Goal: Transaction & Acquisition: Purchase product/service

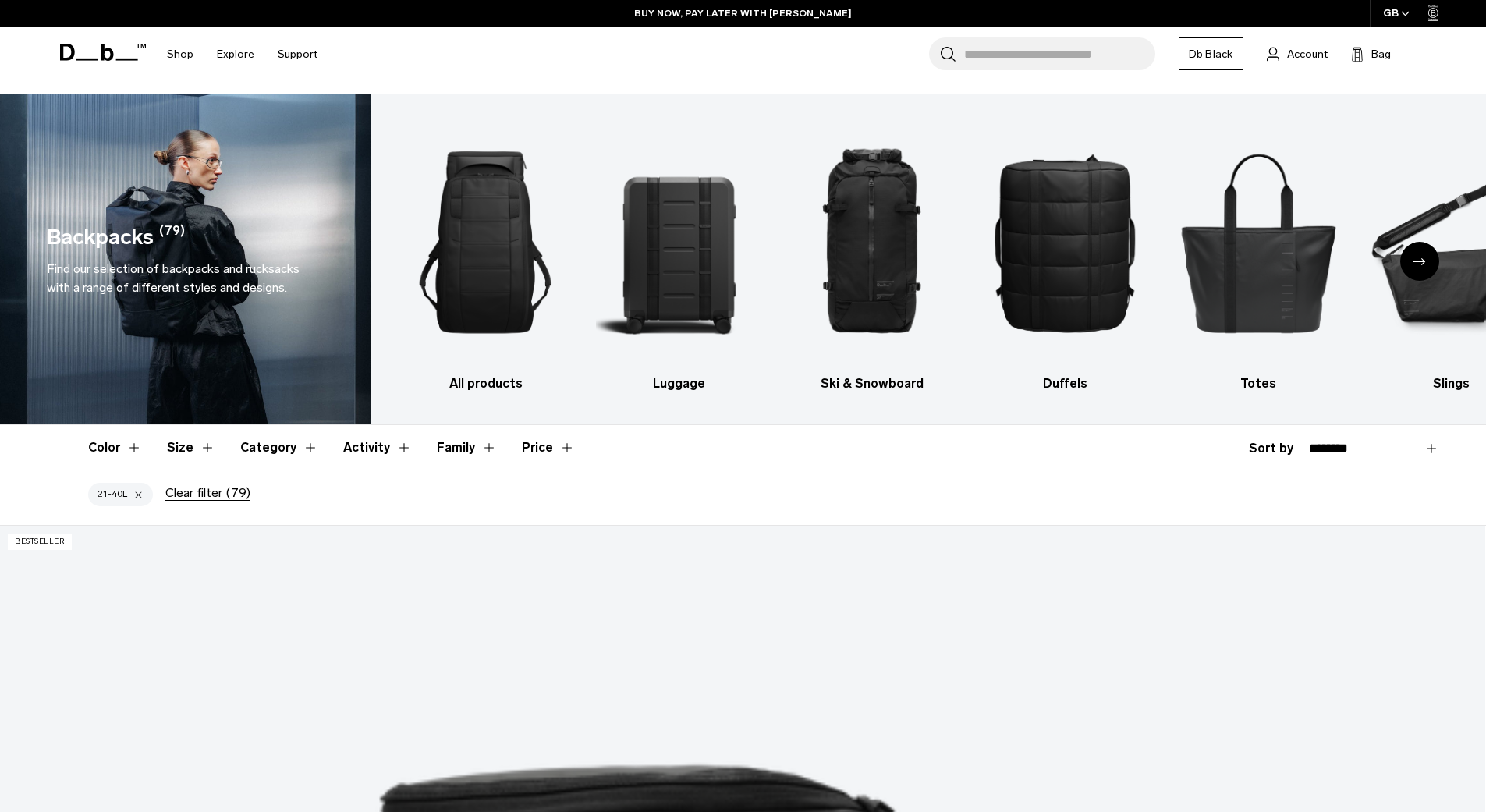
click at [1369, 445] on select "**********" at bounding box center [1374, 448] width 131 height 14
select select "**********"
click at [1309, 441] on select "**********" at bounding box center [1374, 448] width 131 height 14
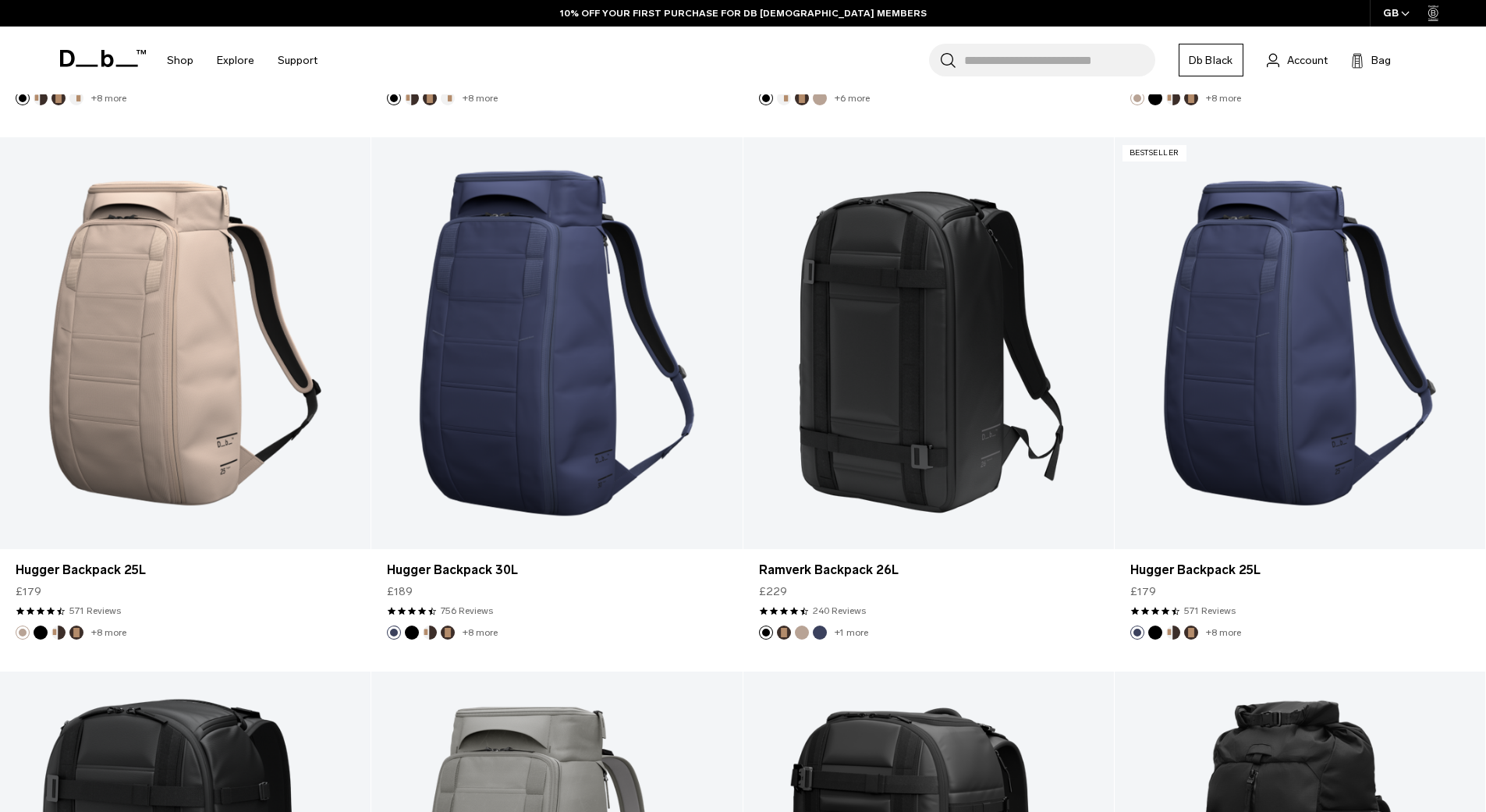
scroll to position [977, 0]
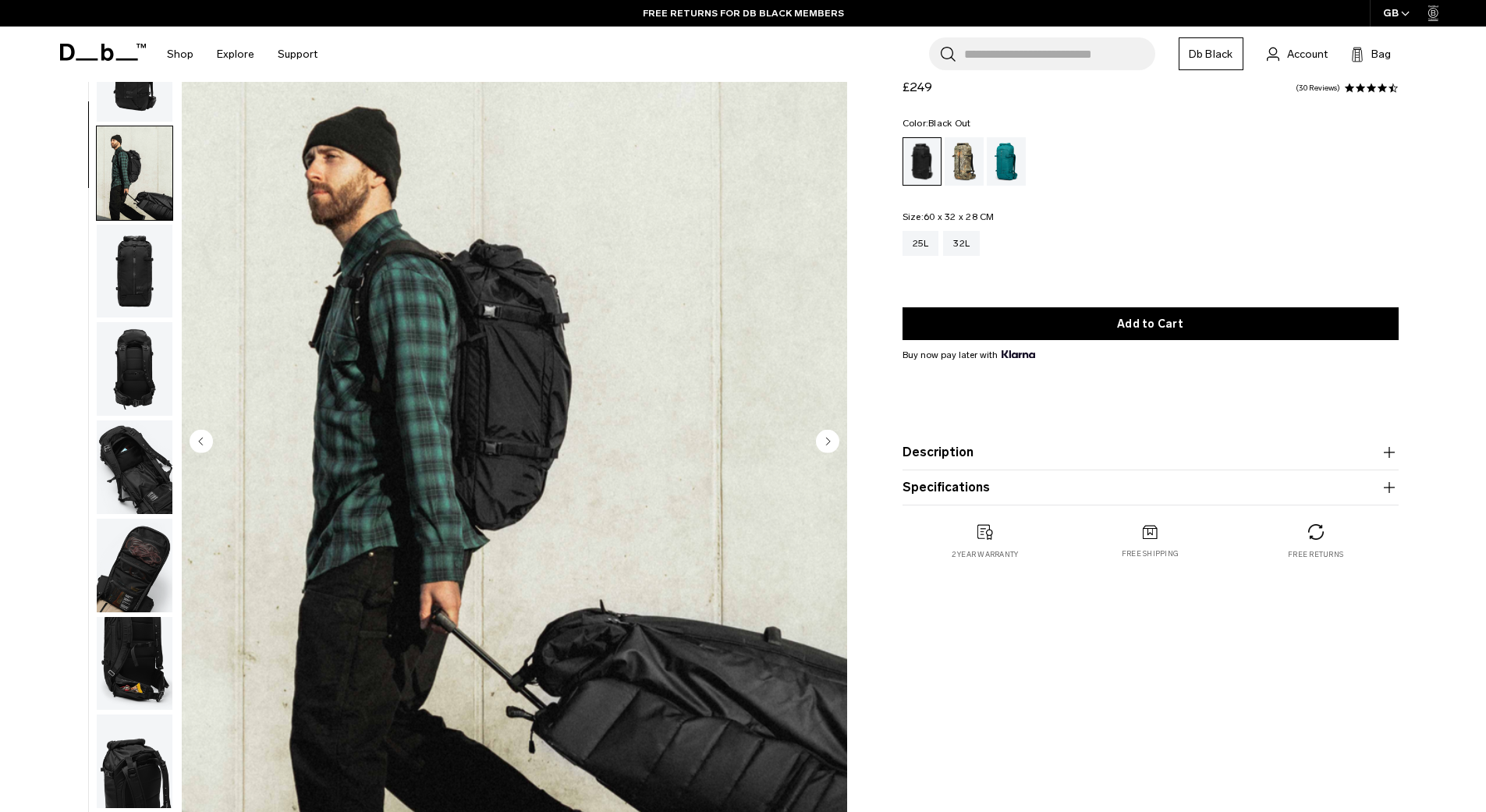
scroll to position [98, 0]
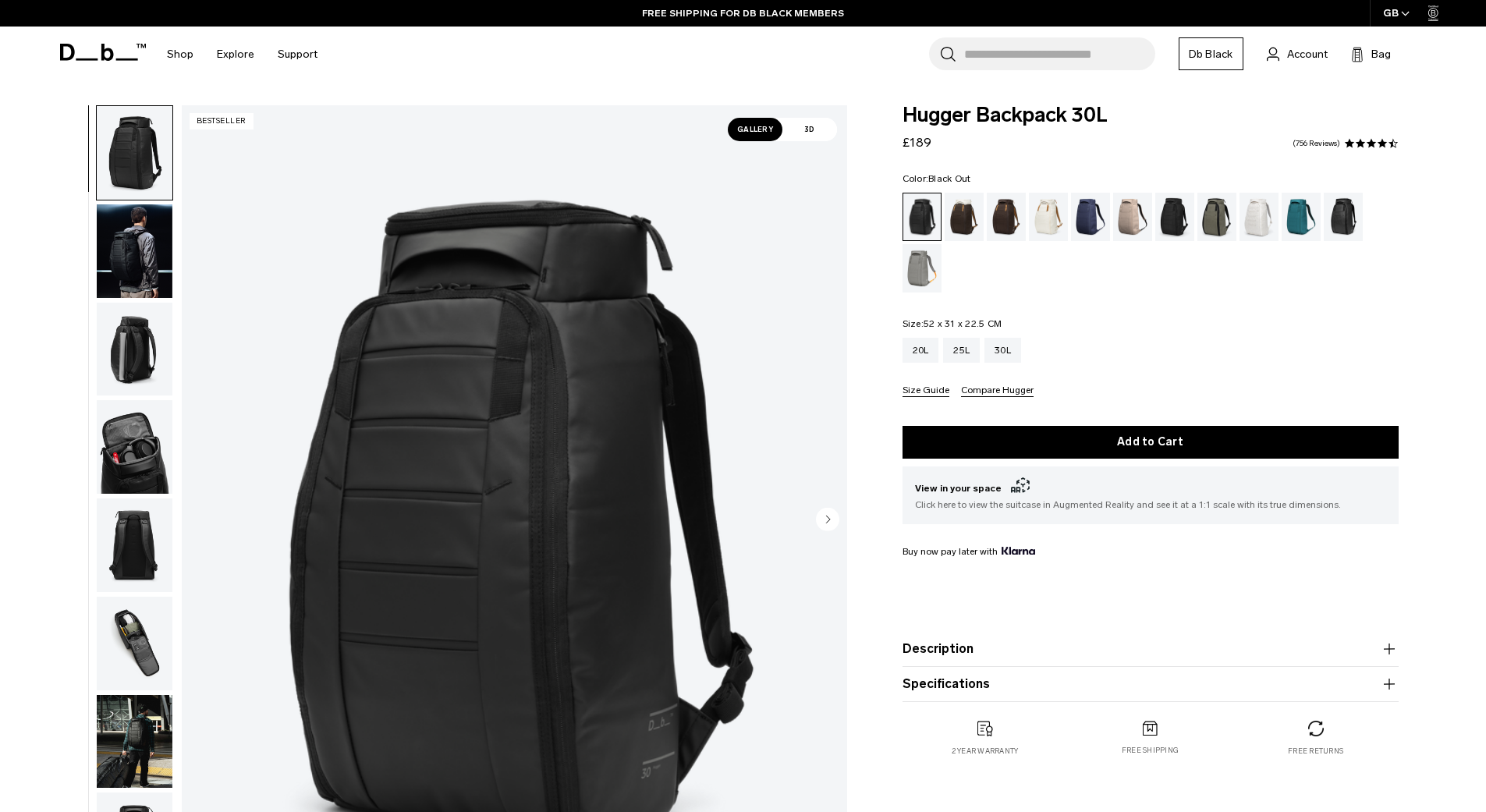
click at [136, 277] on img "button" at bounding box center [135, 251] width 75 height 94
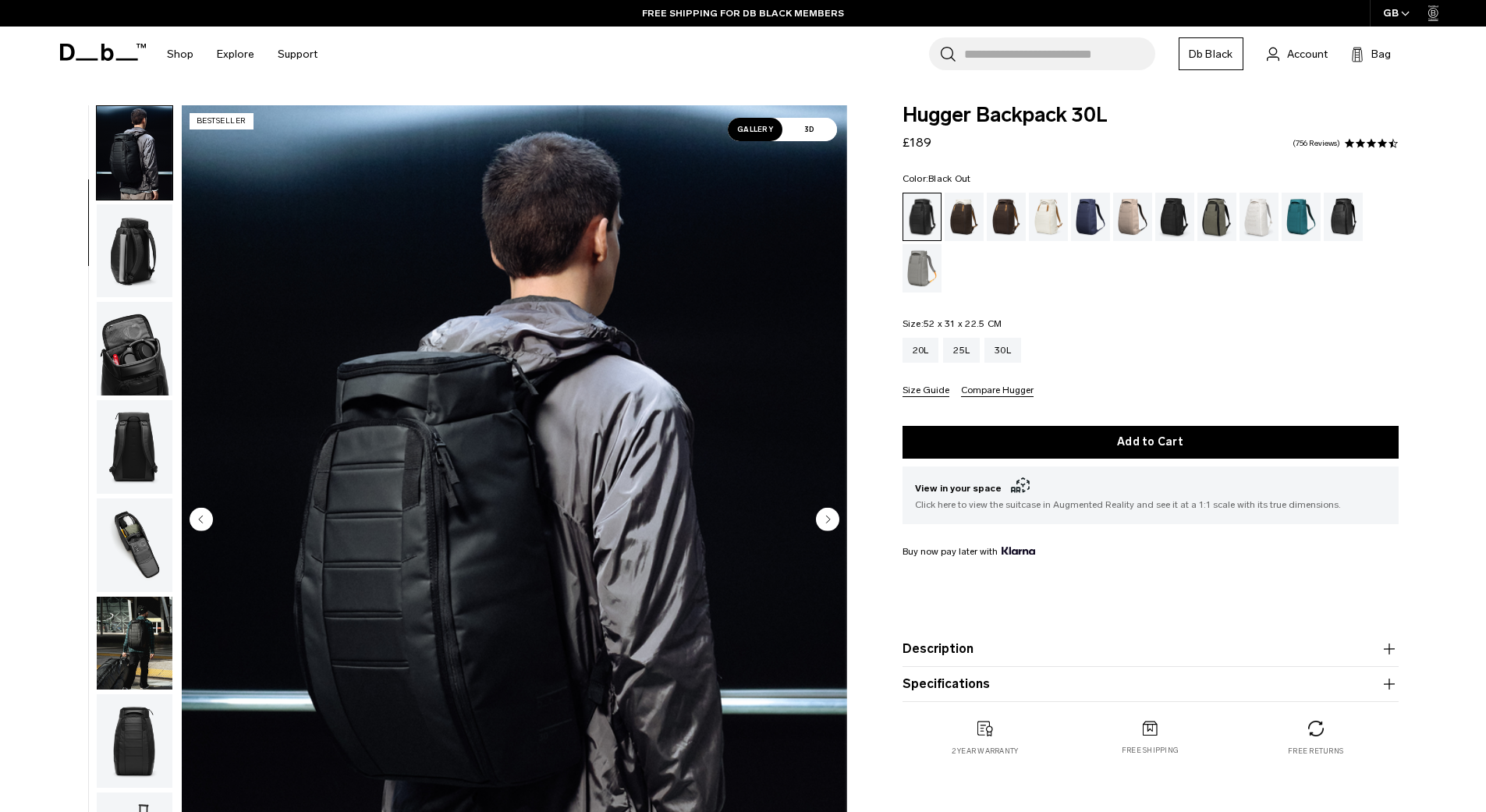
click at [142, 351] on img "button" at bounding box center [135, 348] width 75 height 94
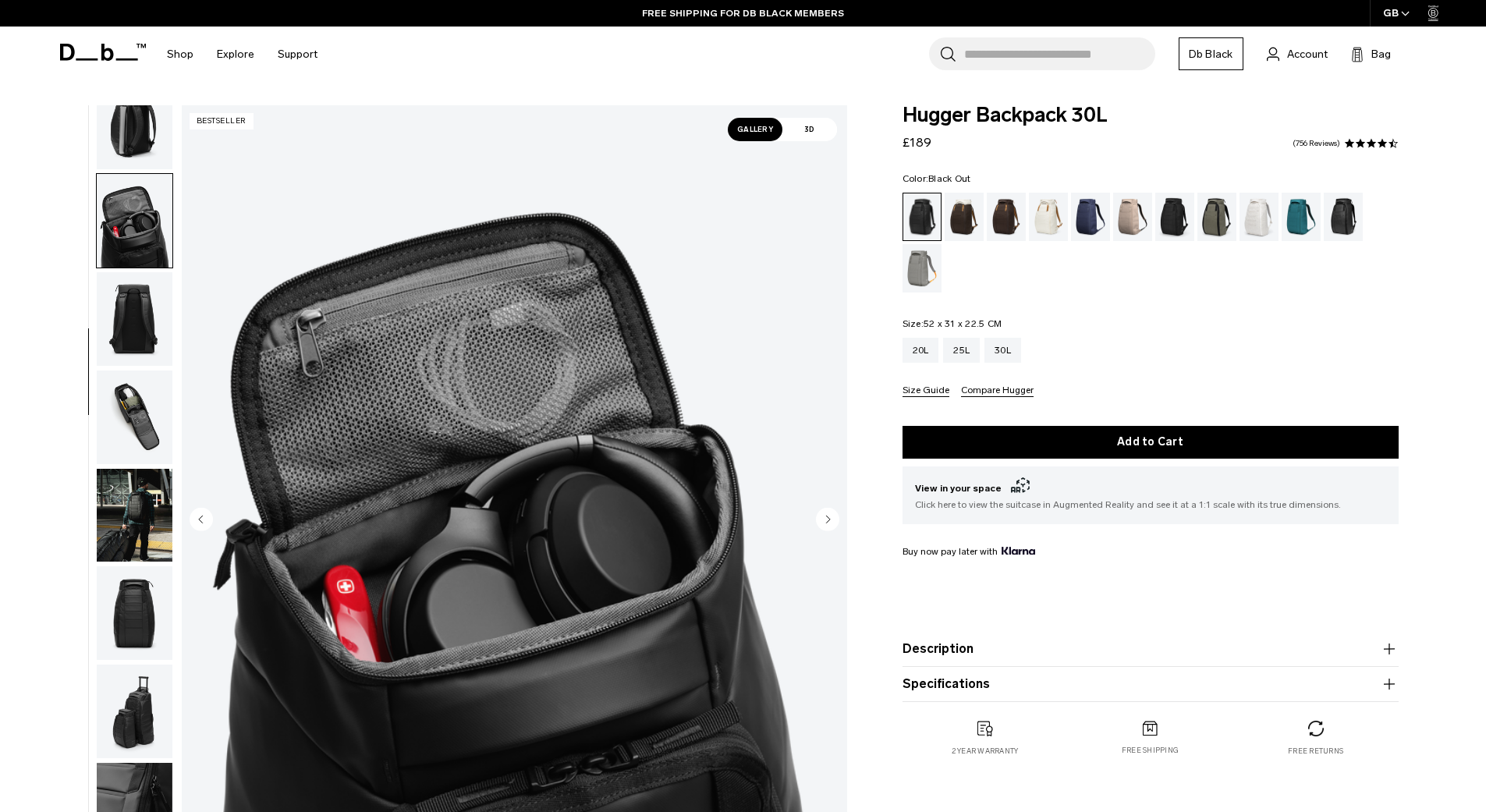
scroll to position [245, 0]
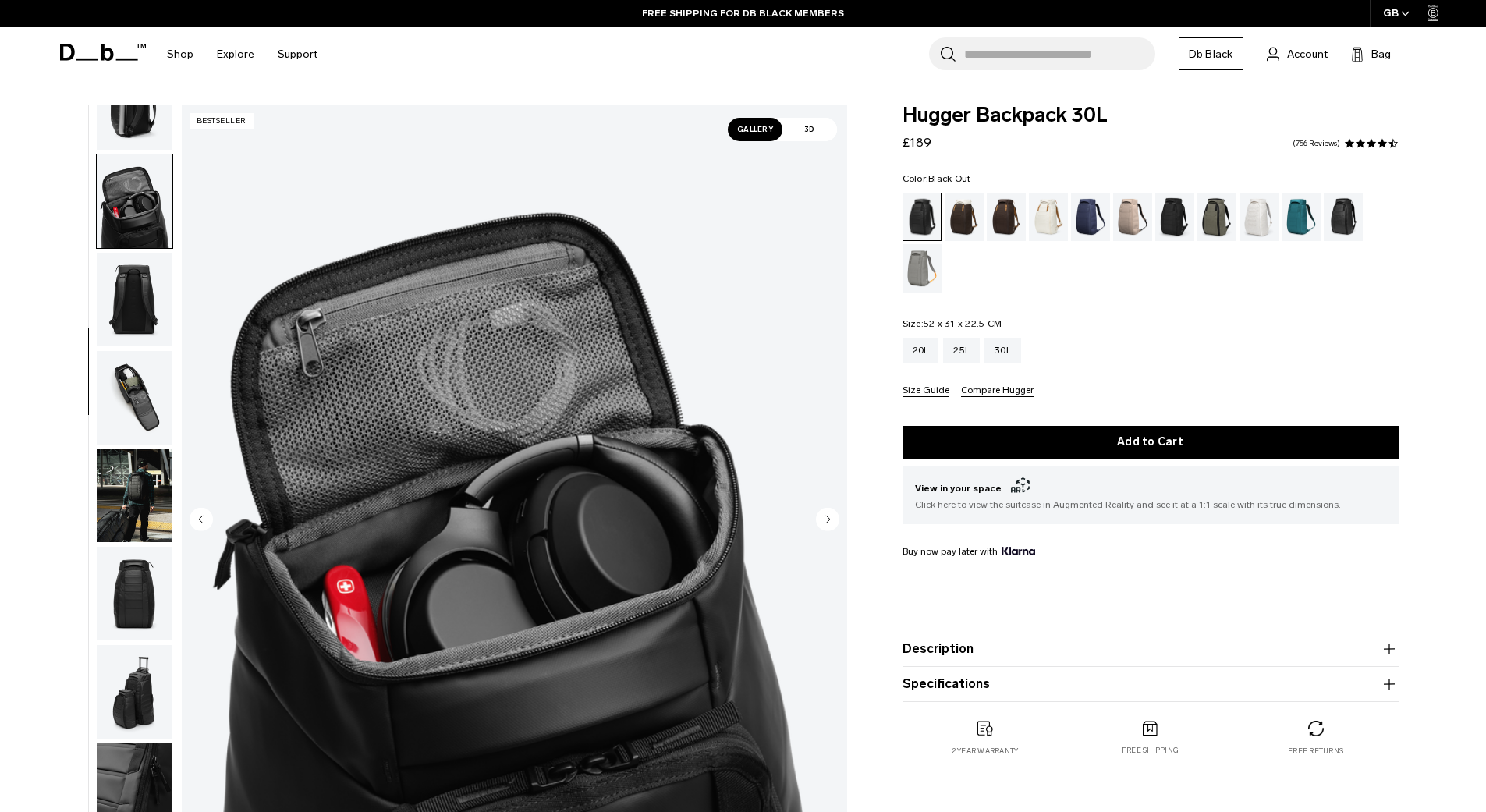
click at [142, 389] on img "button" at bounding box center [135, 398] width 75 height 94
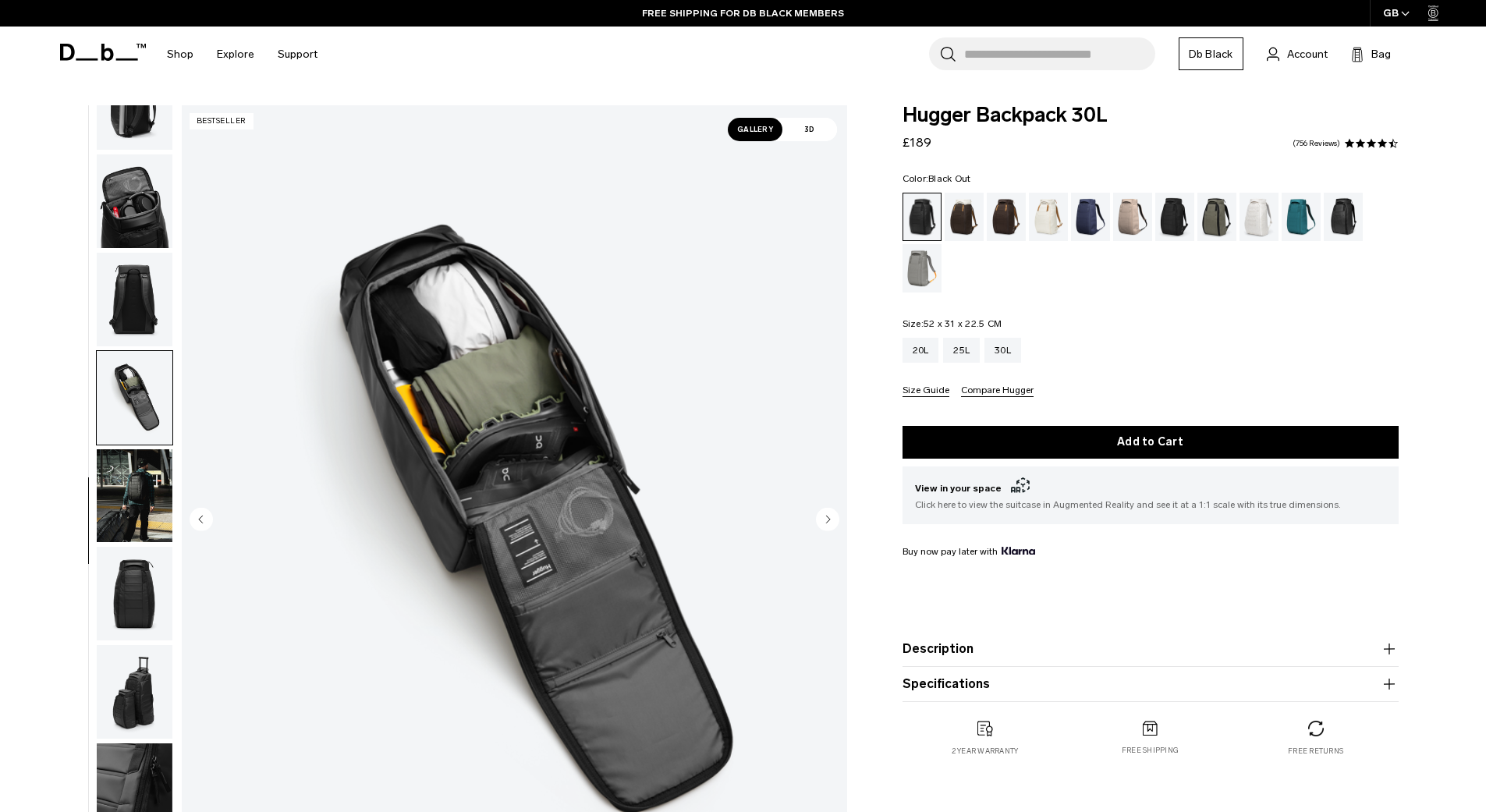
click at [121, 451] on img "button" at bounding box center [135, 496] width 75 height 94
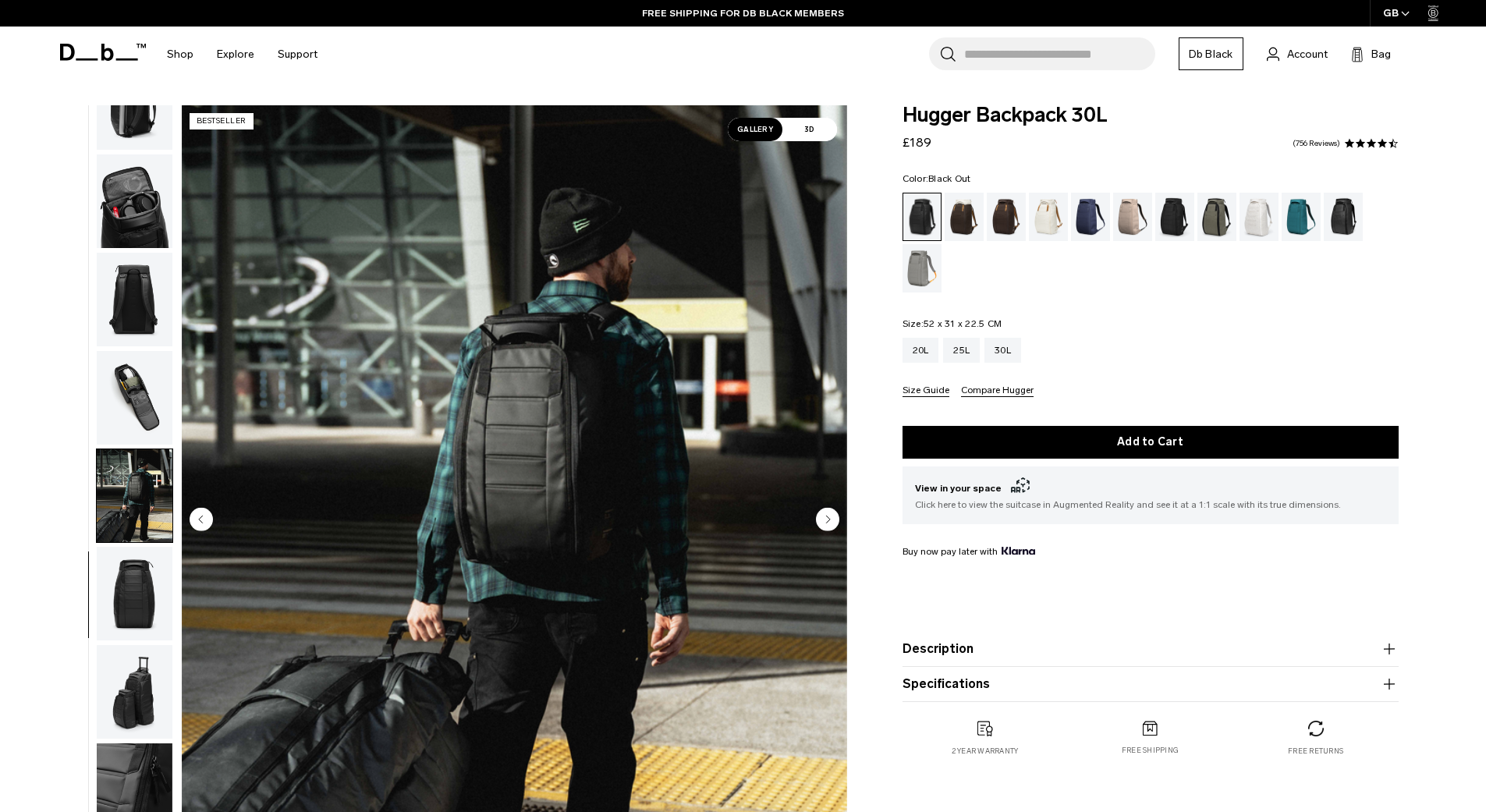
click at [141, 609] on img "button" at bounding box center [135, 593] width 75 height 94
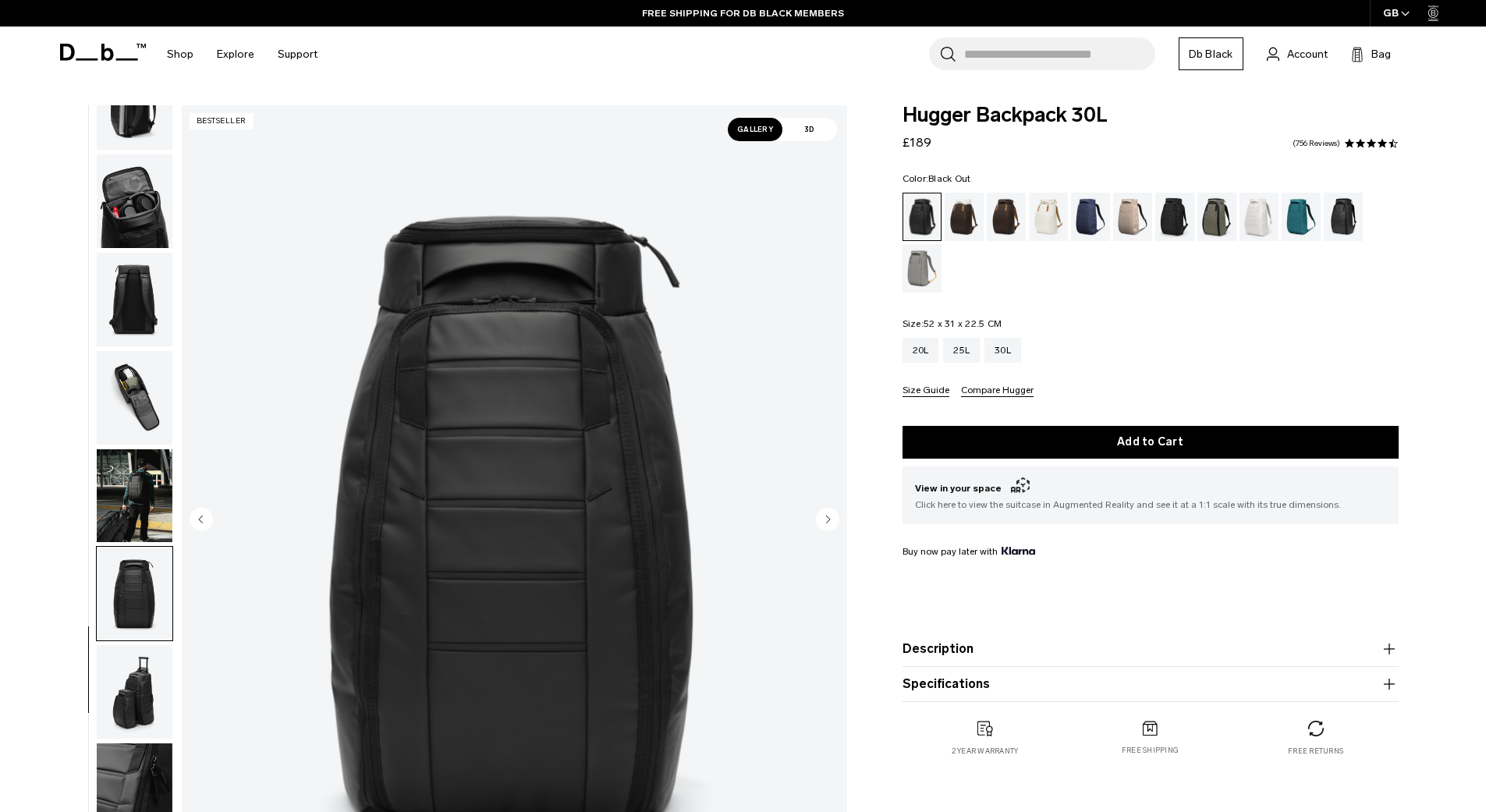
click at [127, 695] on img "button" at bounding box center [135, 691] width 75 height 94
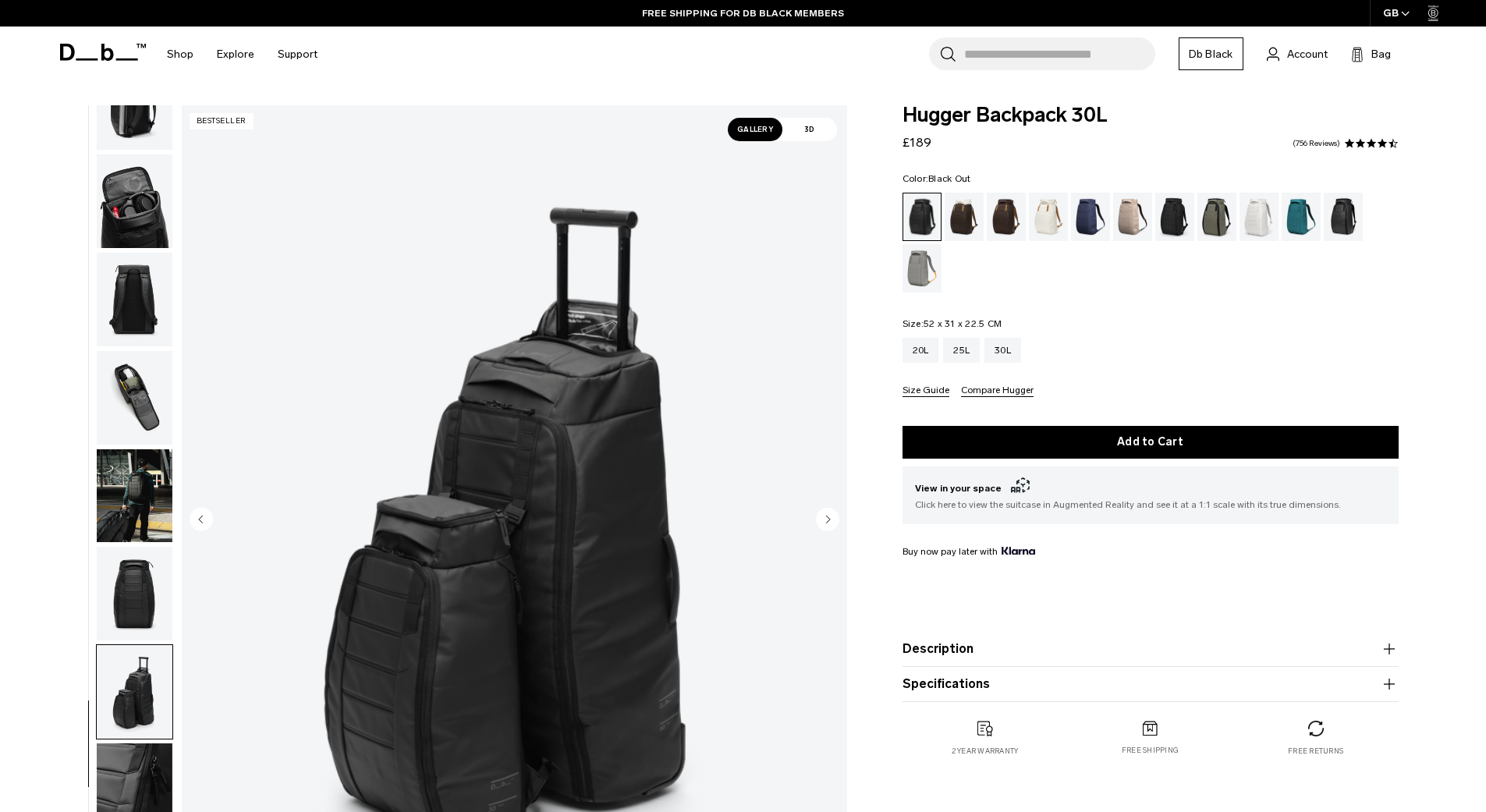
click at [142, 775] on img "button" at bounding box center [135, 789] width 75 height 94
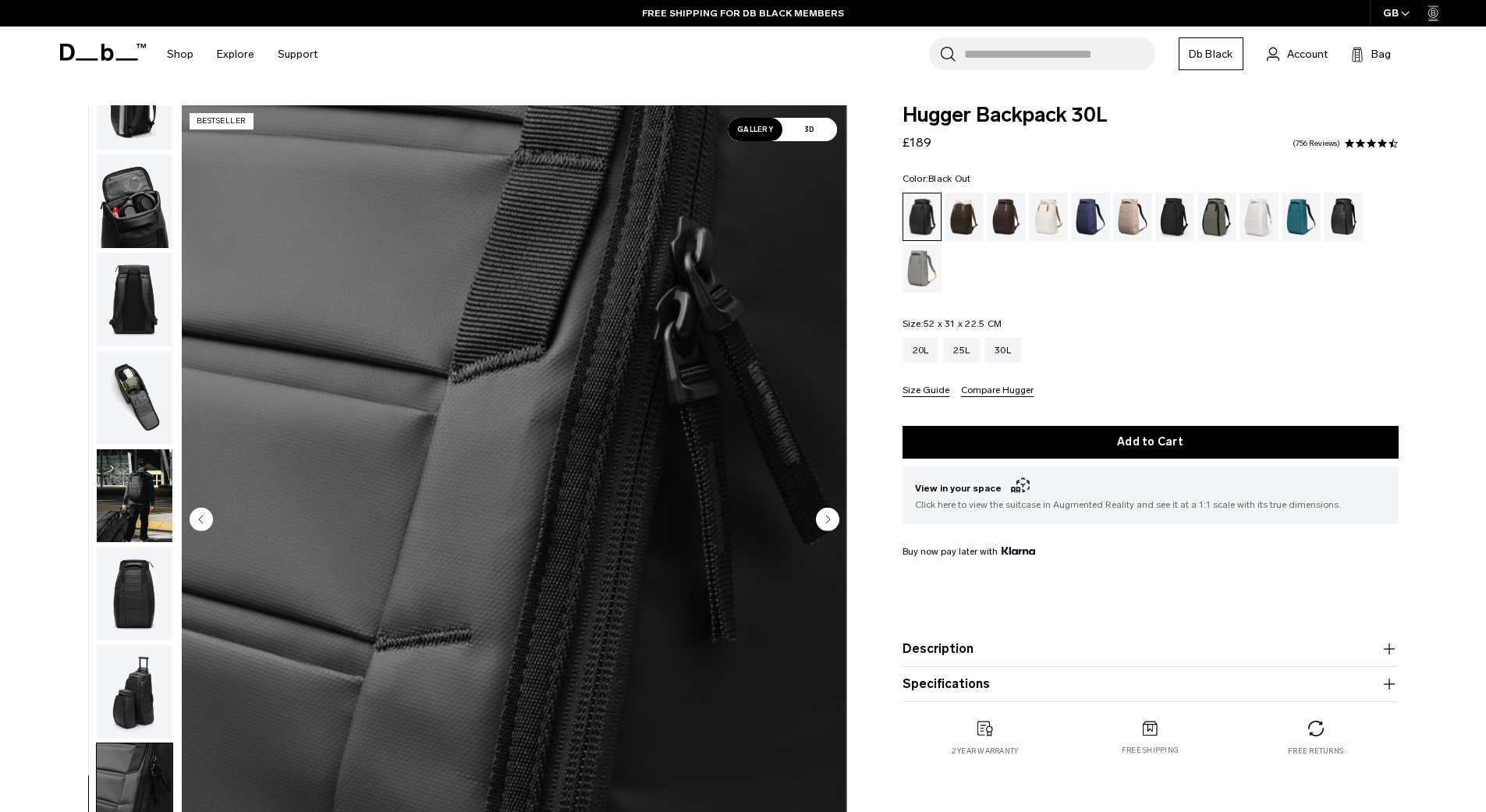
click at [116, 506] on img "button" at bounding box center [135, 496] width 75 height 94
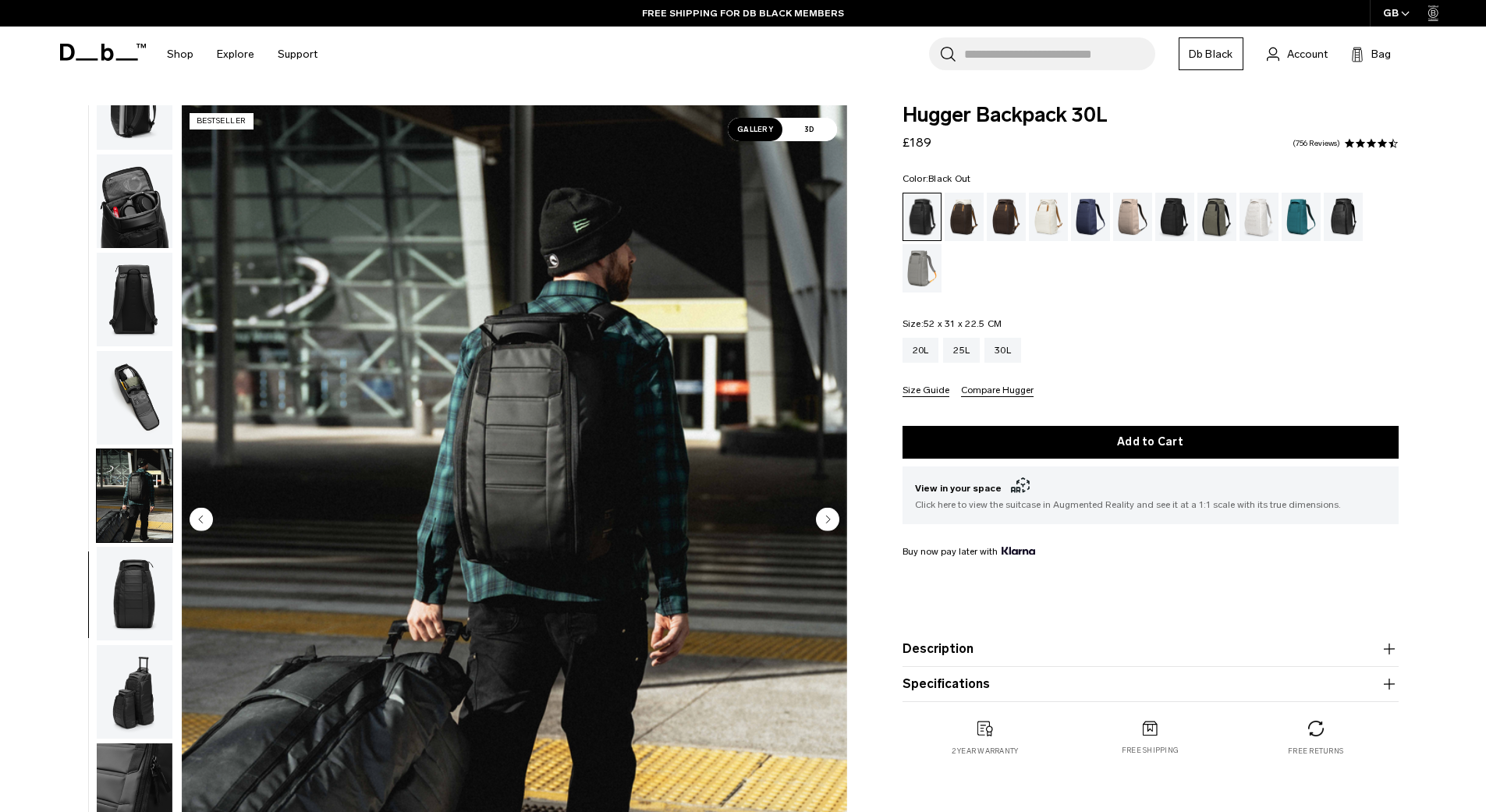
click at [138, 391] on img "button" at bounding box center [135, 398] width 75 height 94
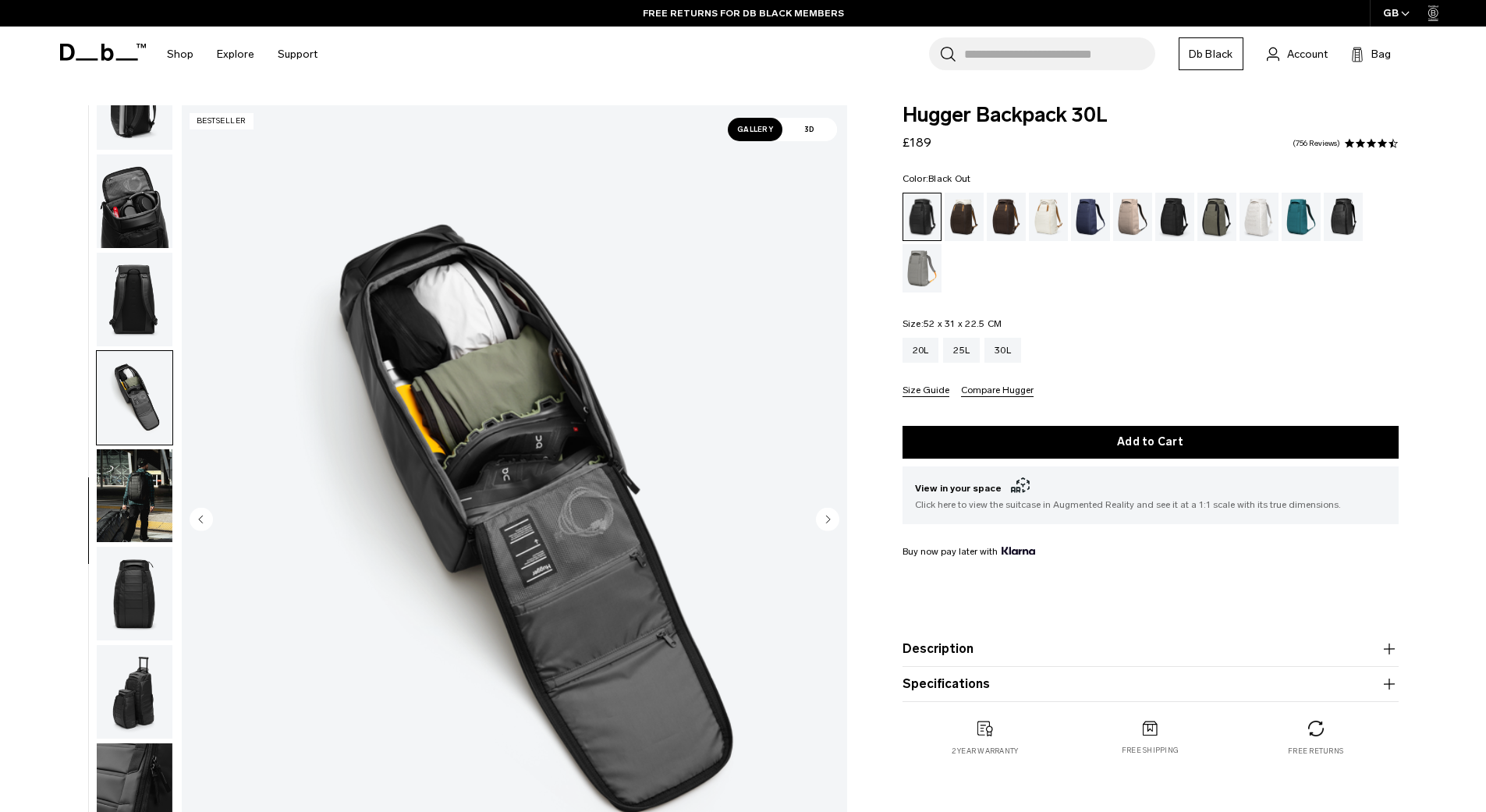
click at [141, 309] on img "button" at bounding box center [135, 299] width 75 height 94
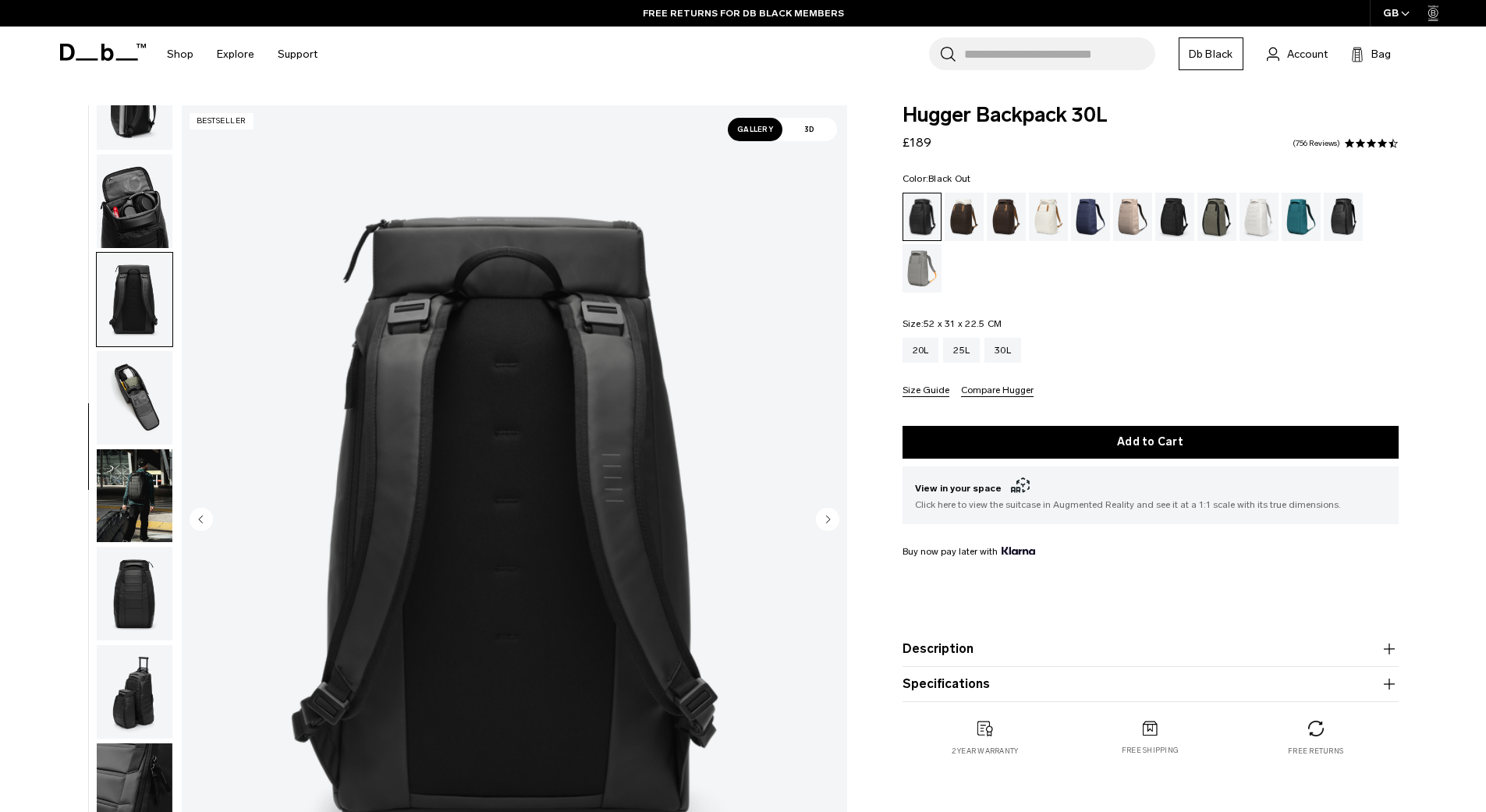
click at [141, 220] on img "button" at bounding box center [135, 201] width 75 height 94
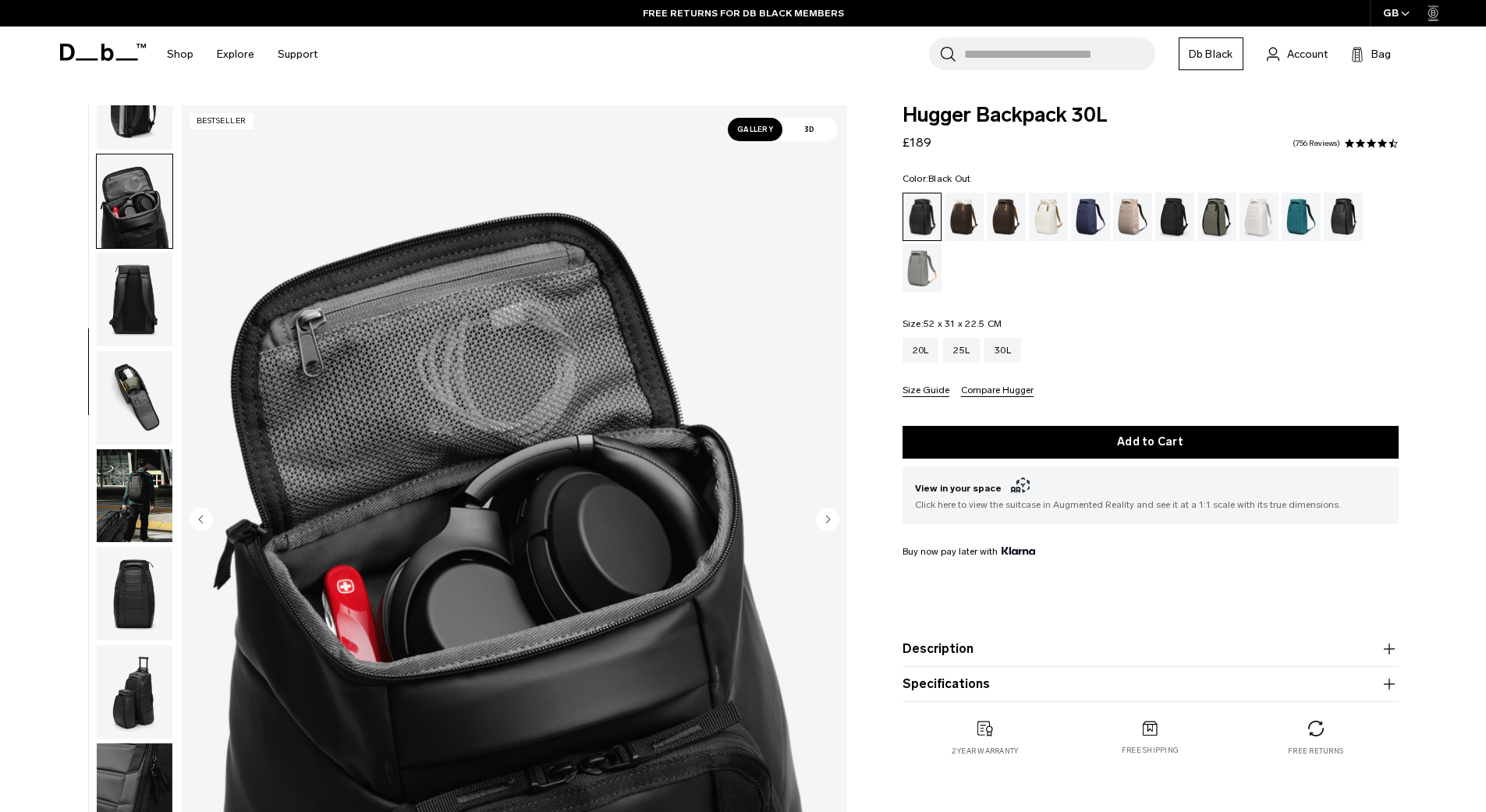
click at [145, 113] on img "button" at bounding box center [135, 104] width 75 height 94
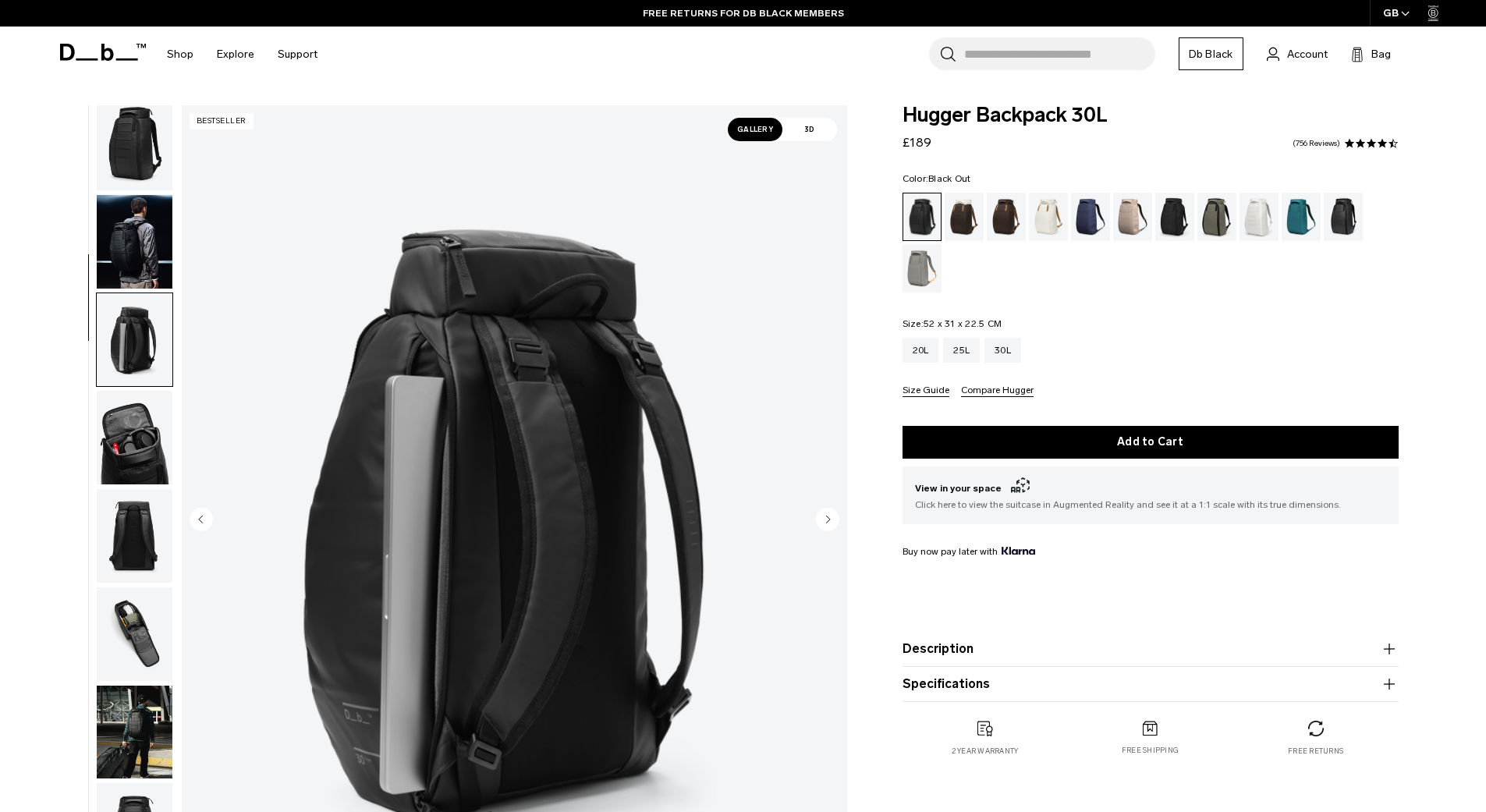
scroll to position [0, 0]
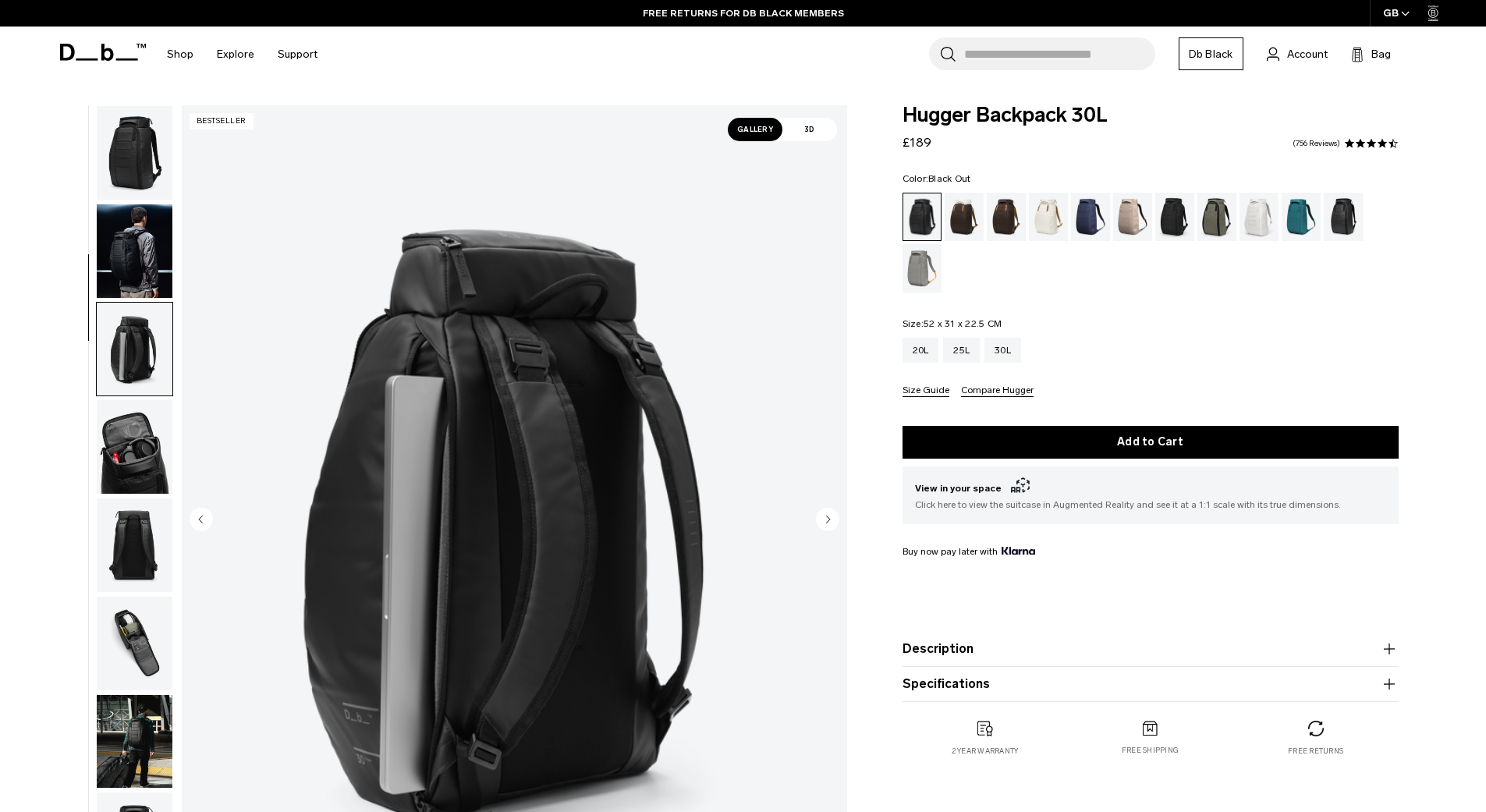
click at [148, 263] on img "button" at bounding box center [135, 251] width 75 height 94
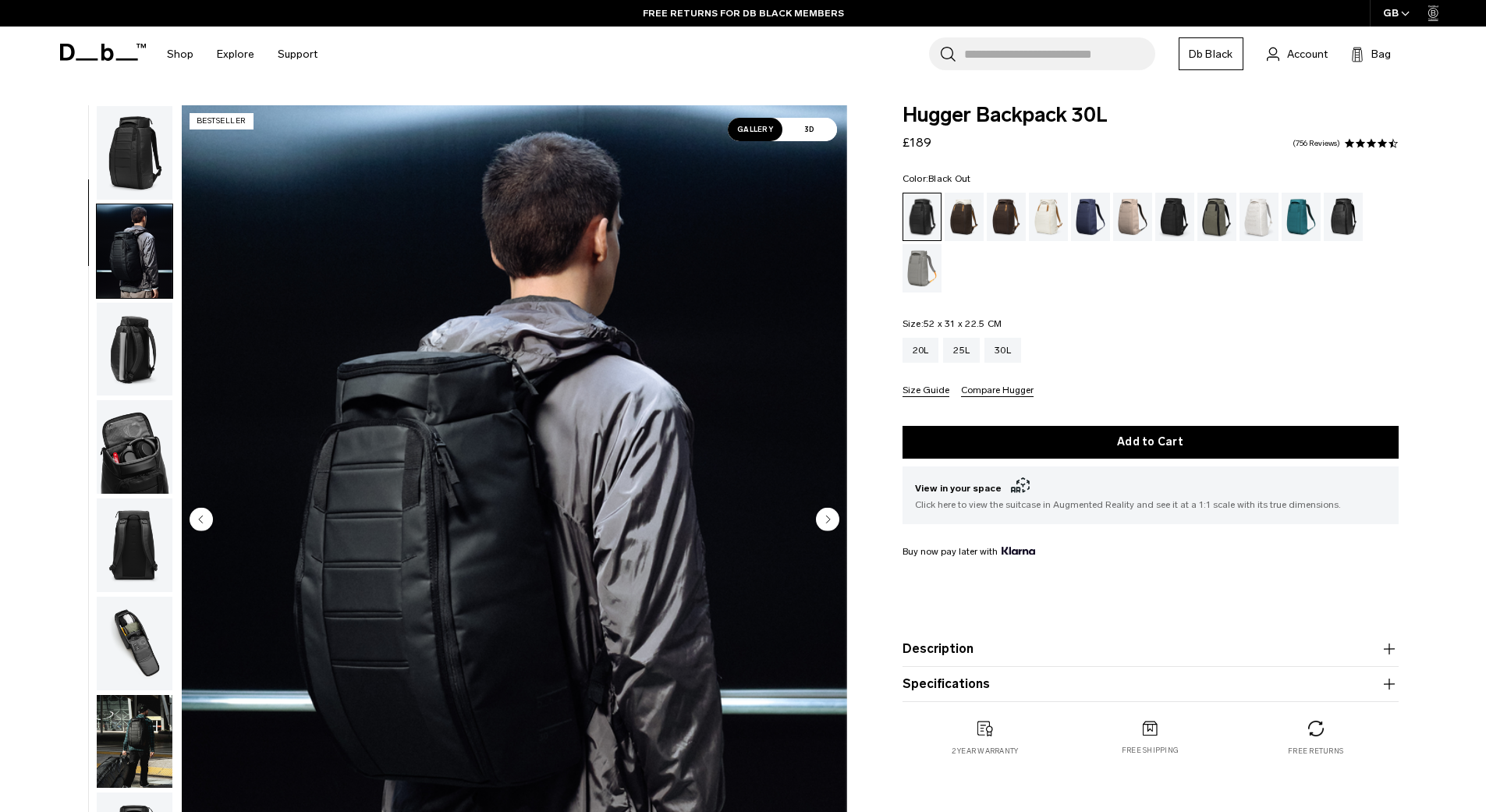
click at [141, 149] on img "button" at bounding box center [135, 152] width 75 height 94
